Goal: Information Seeking & Learning: Learn about a topic

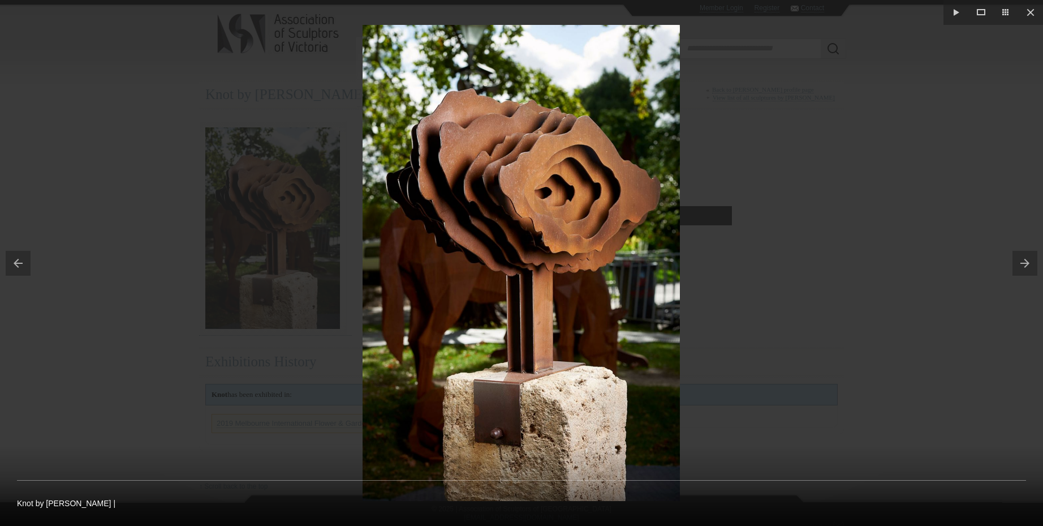
click at [1023, 263] on button at bounding box center [1028, 263] width 31 height 57
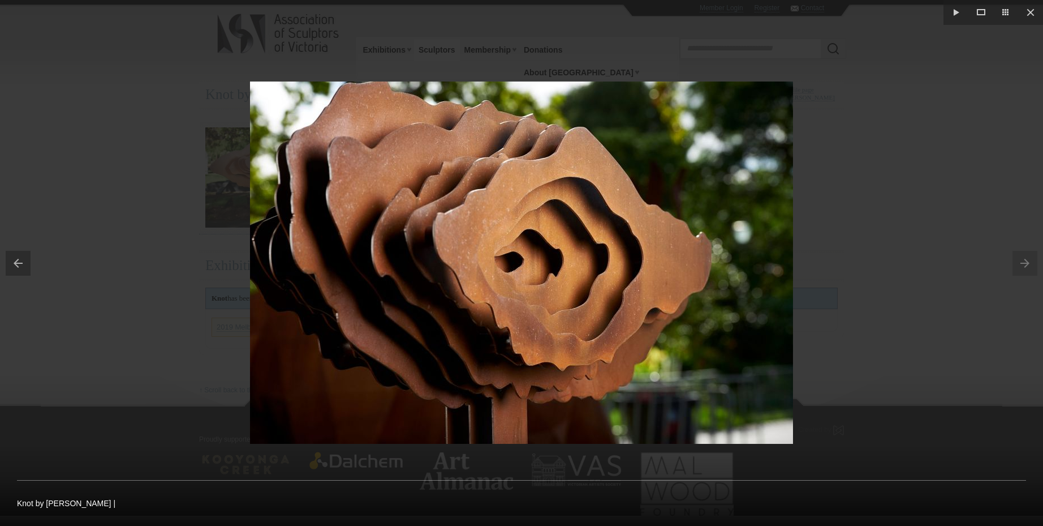
click at [903, 230] on div at bounding box center [521, 263] width 1043 height 526
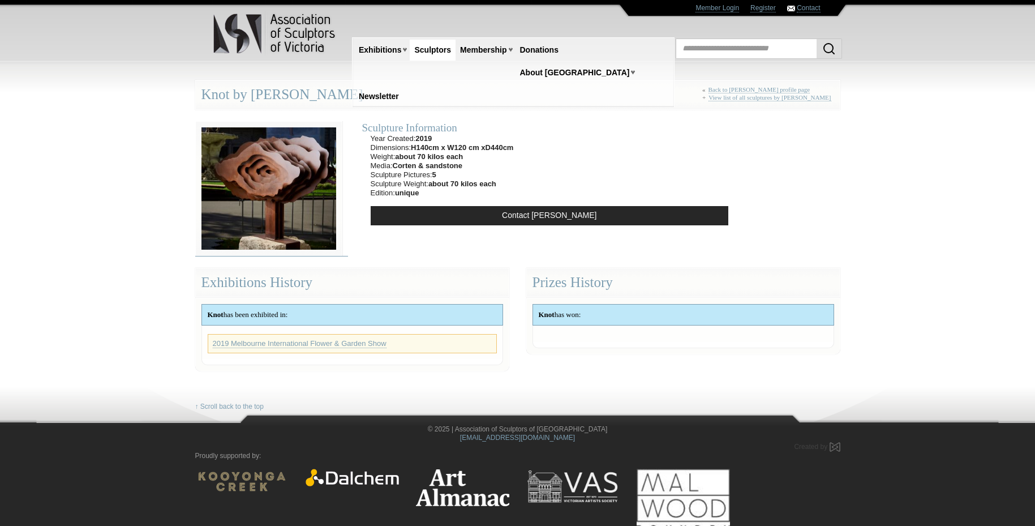
click at [290, 211] on img at bounding box center [268, 188] width 147 height 135
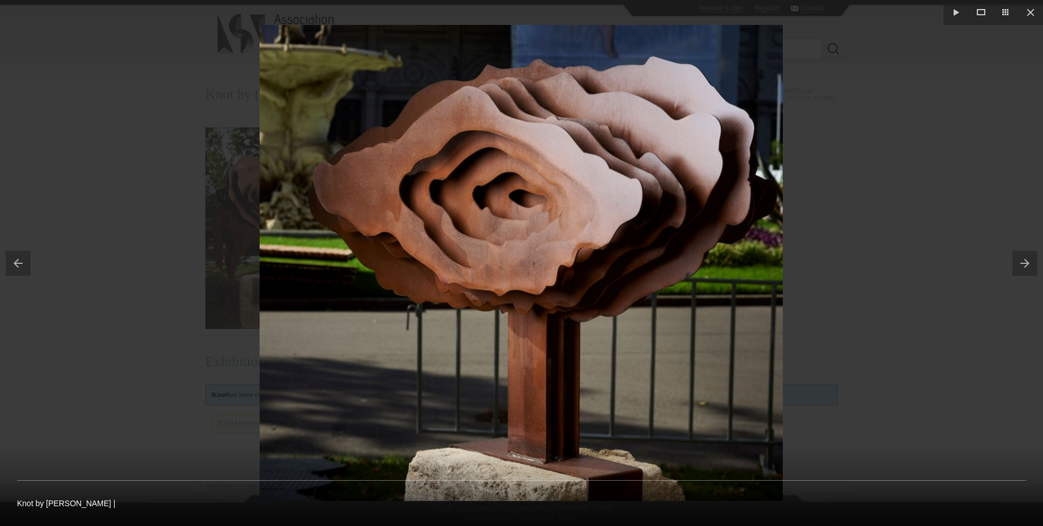
click at [1019, 262] on button at bounding box center [1028, 263] width 31 height 57
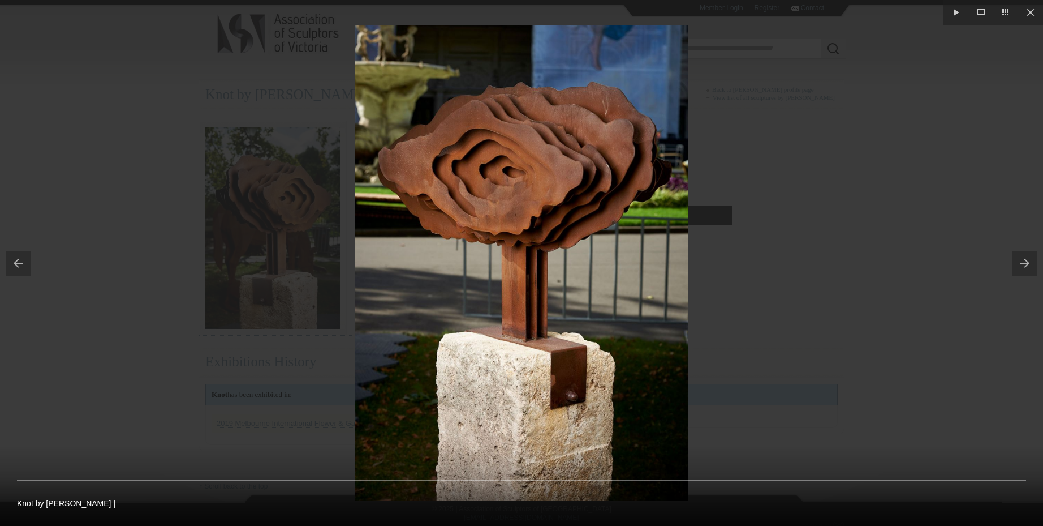
click at [1025, 269] on button at bounding box center [1028, 263] width 31 height 57
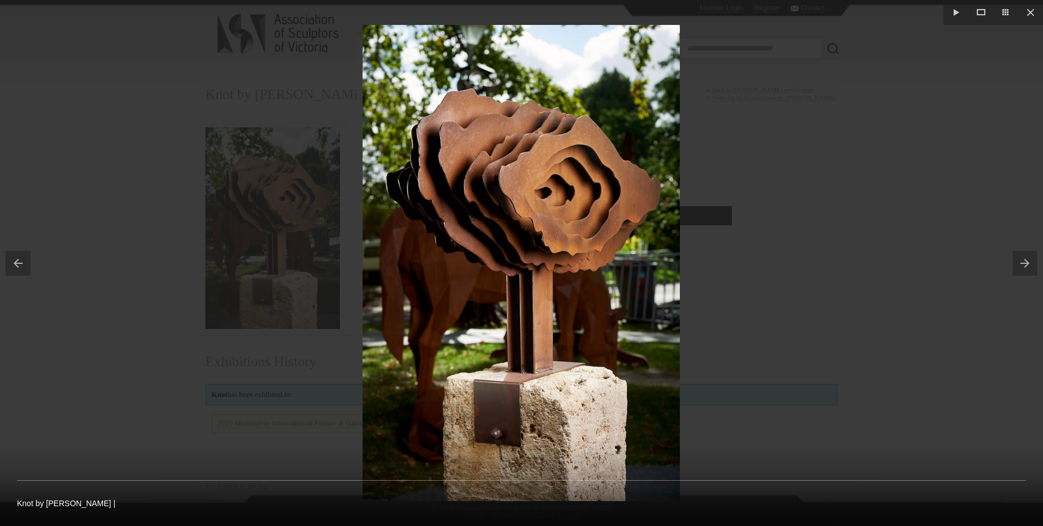
click at [1025, 269] on button at bounding box center [1028, 263] width 31 height 57
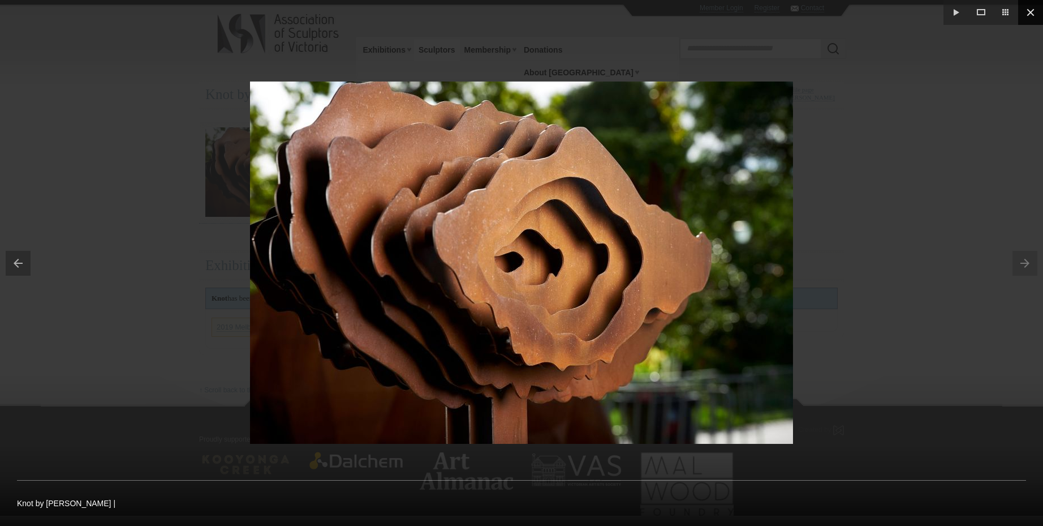
click at [1027, 5] on button at bounding box center [1030, 12] width 25 height 25
